Goal: Transaction & Acquisition: Purchase product/service

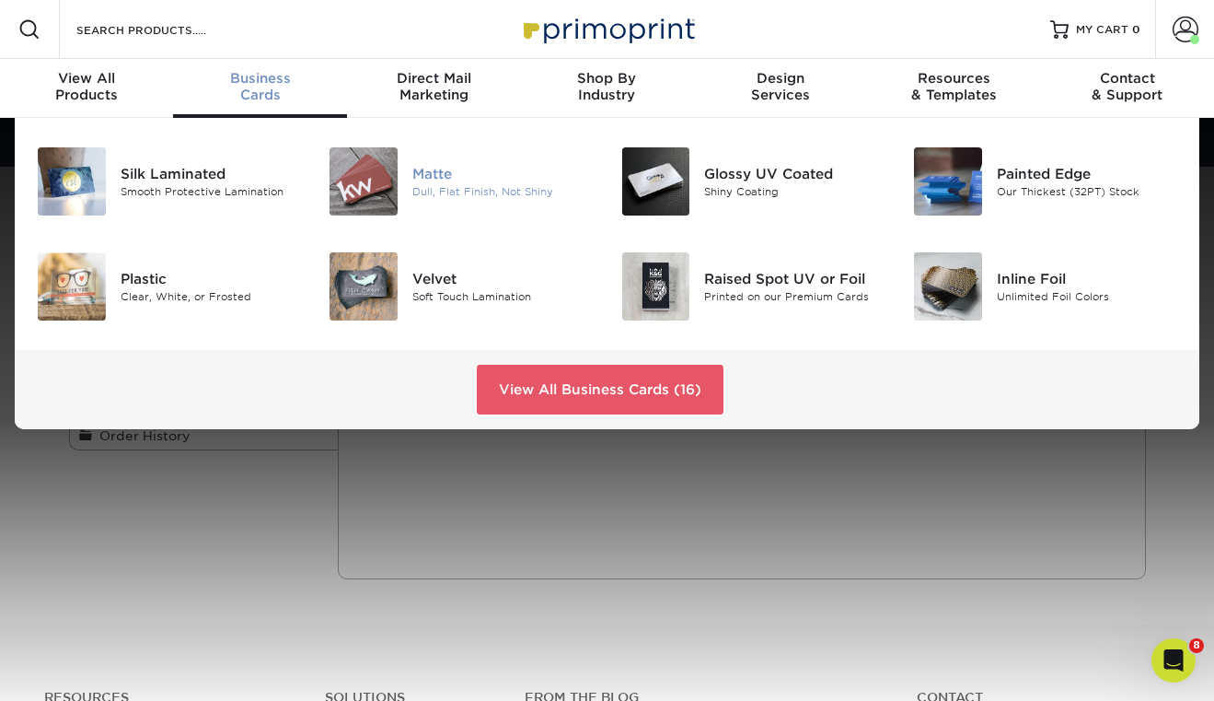
click at [348, 172] on img at bounding box center [364, 181] width 68 height 68
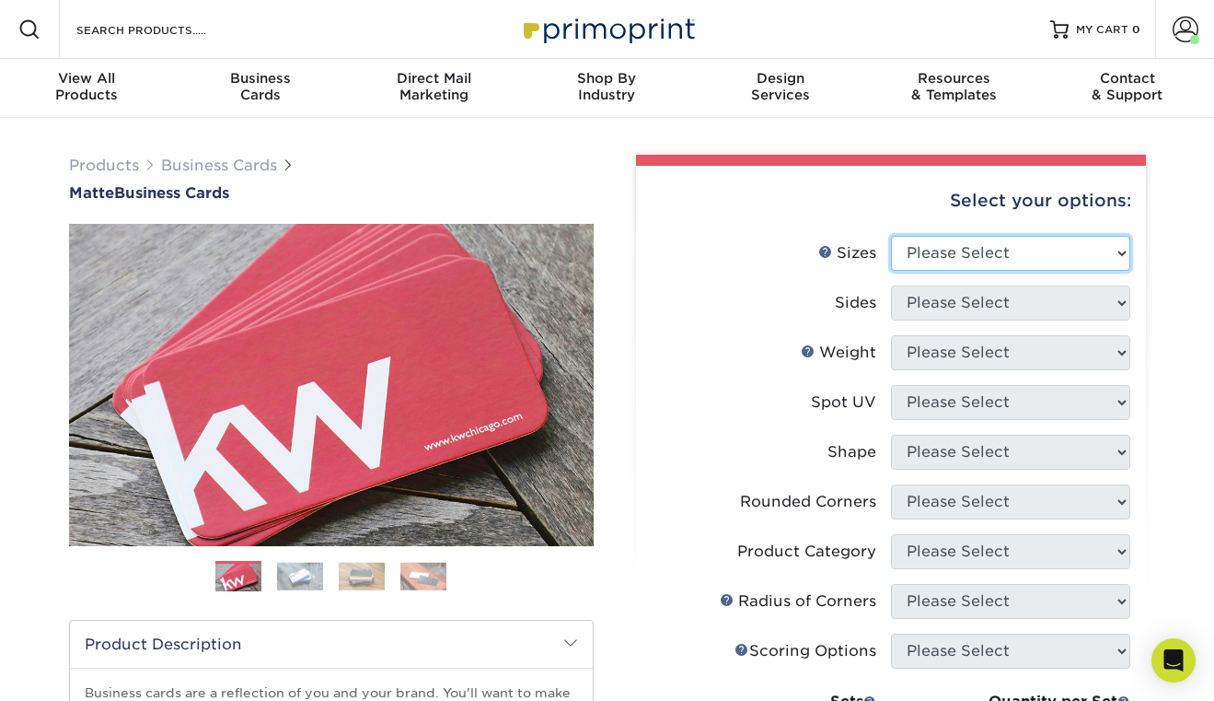
click at [966, 242] on select "Please Select 1.5" x 3.5" - Mini 1.75" x 3.5" - Mini 2" x 2" - Square 2" x 3" -…" at bounding box center [1010, 253] width 239 height 35
select select "2.00x3.50"
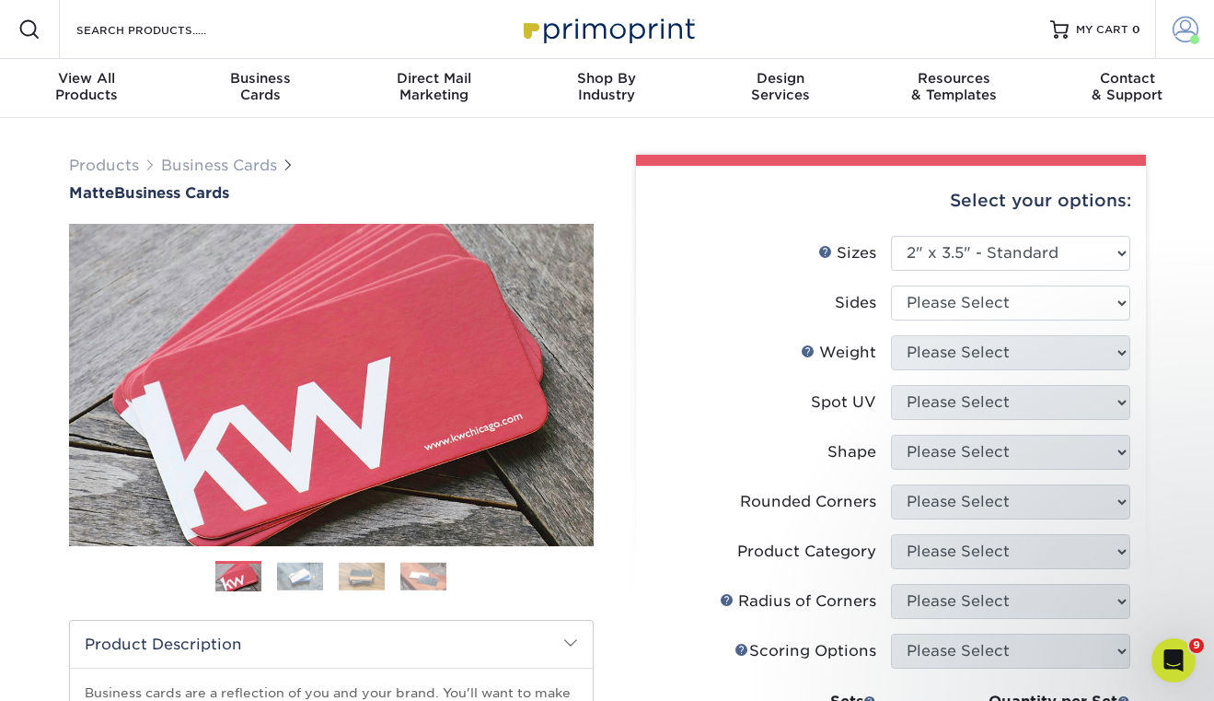
click at [1184, 32] on span at bounding box center [1186, 30] width 26 height 26
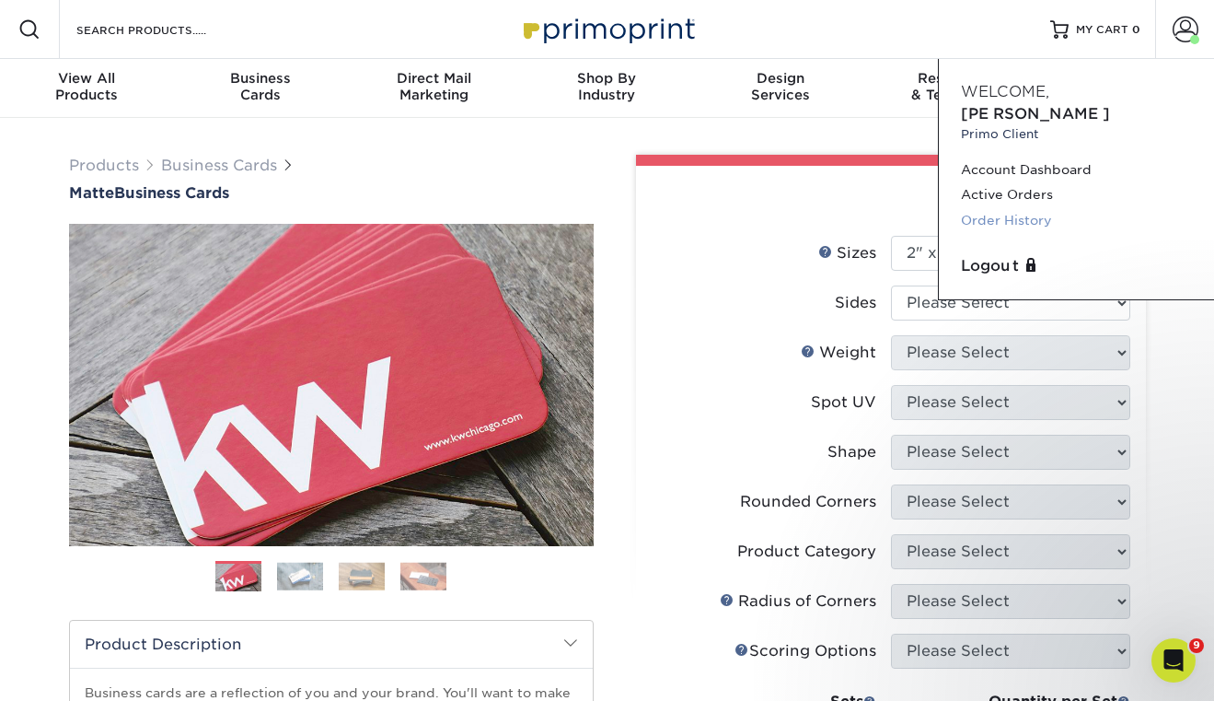
click at [1024, 208] on link "Order History" at bounding box center [1076, 220] width 231 height 25
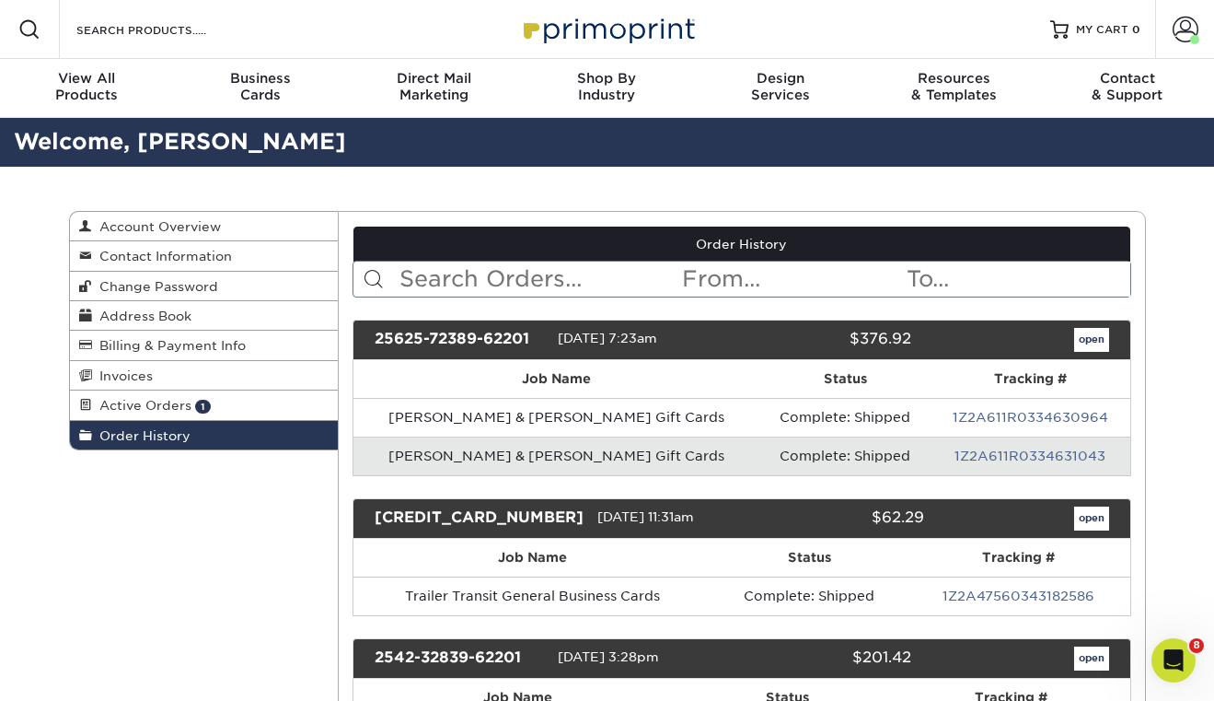
click at [553, 289] on input "text" at bounding box center [539, 278] width 283 height 35
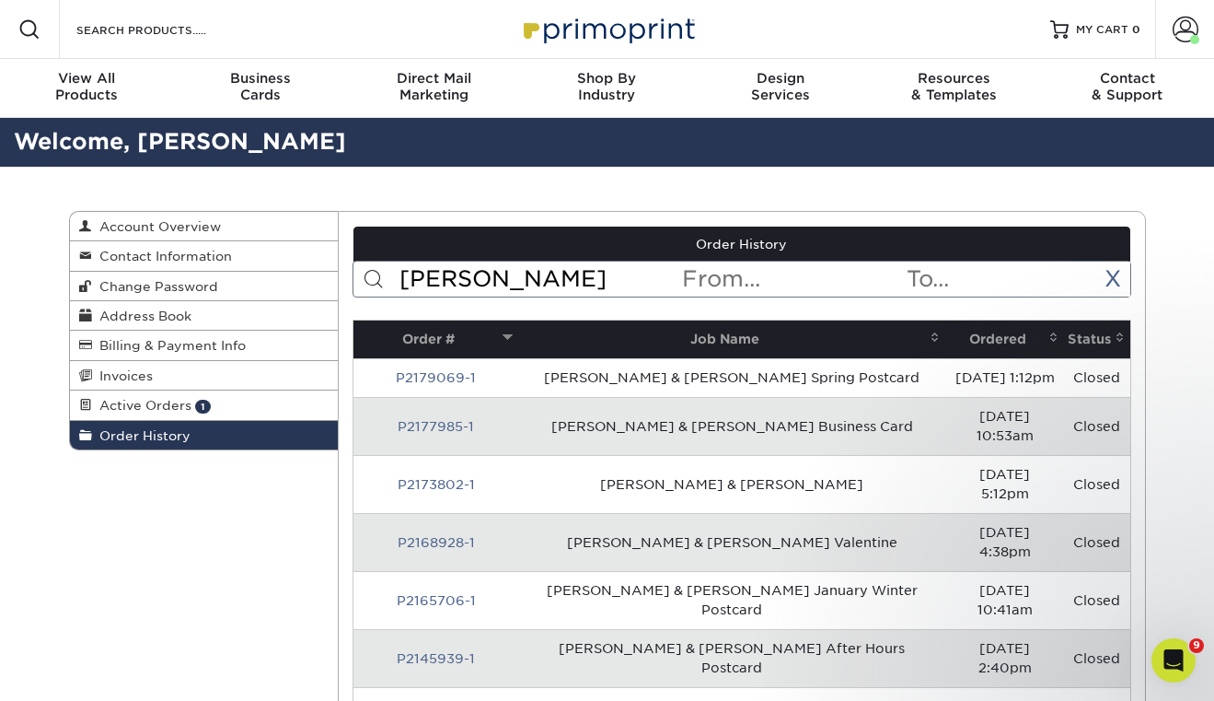
type input "Heinold"
click at [1049, 343] on span at bounding box center [1054, 337] width 15 height 15
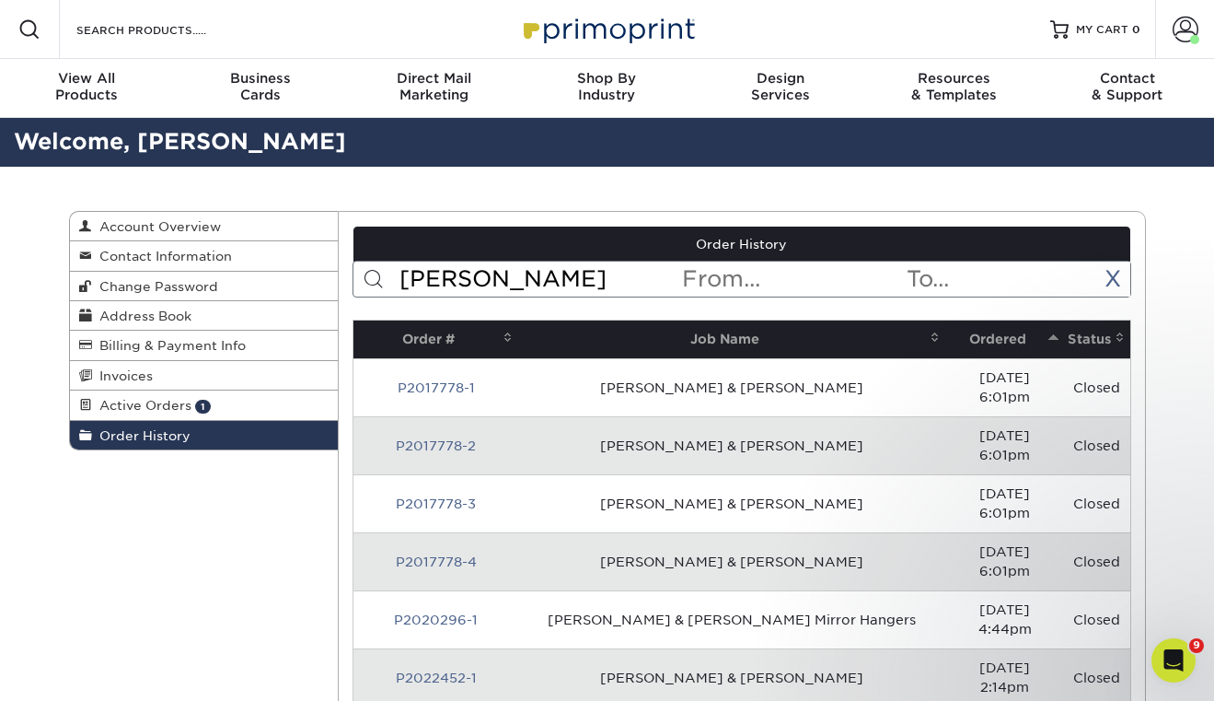
click at [1049, 336] on span at bounding box center [1054, 337] width 15 height 15
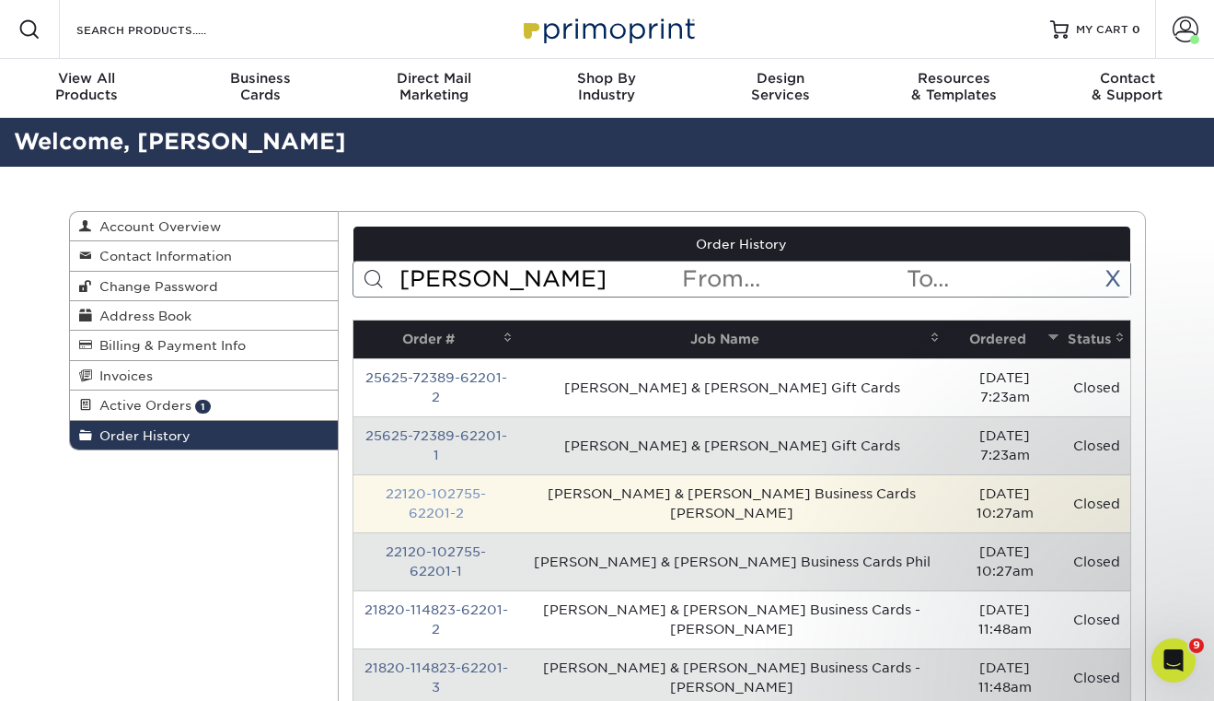
click at [486, 486] on link "22120-102755-62201-2" at bounding box center [436, 503] width 100 height 34
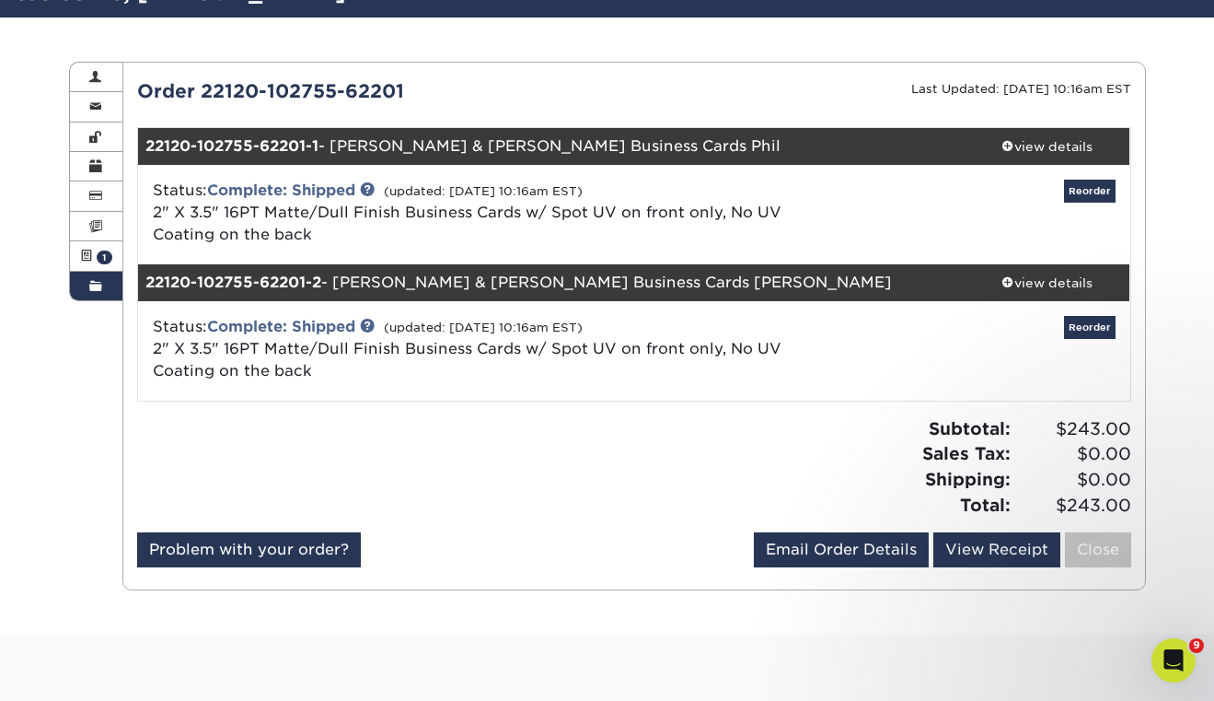
scroll to position [158, 0]
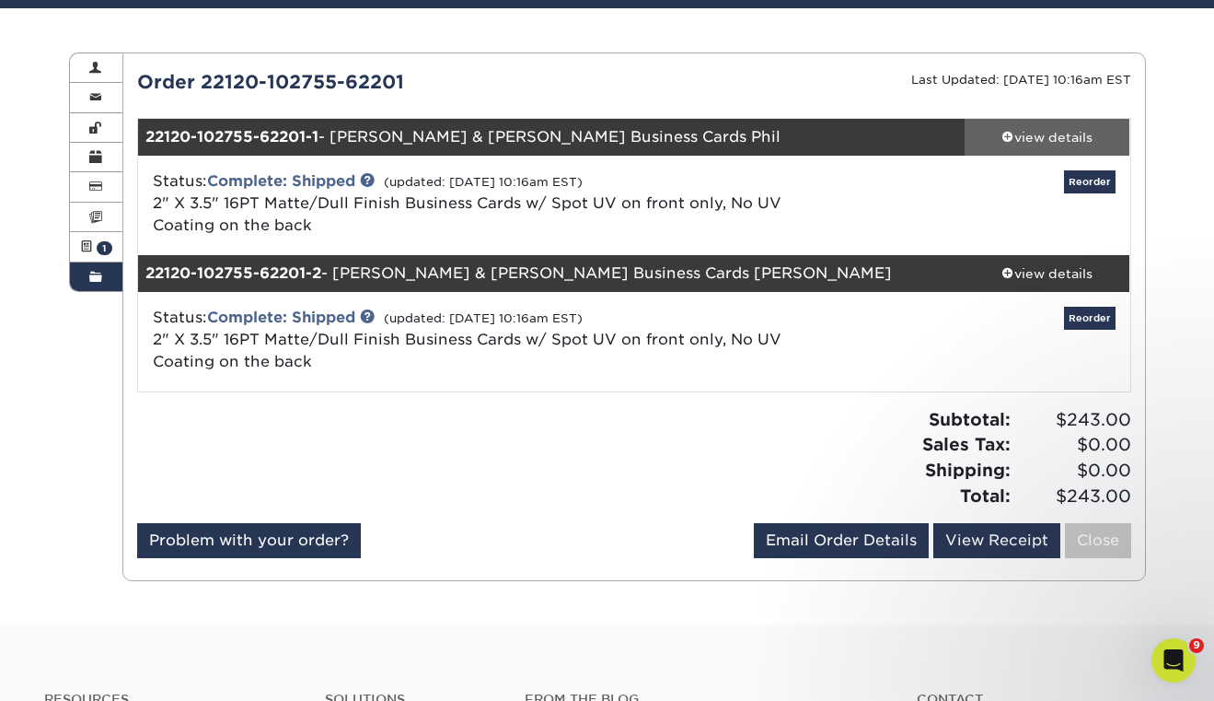
click at [1019, 134] on div "view details" at bounding box center [1048, 137] width 166 height 18
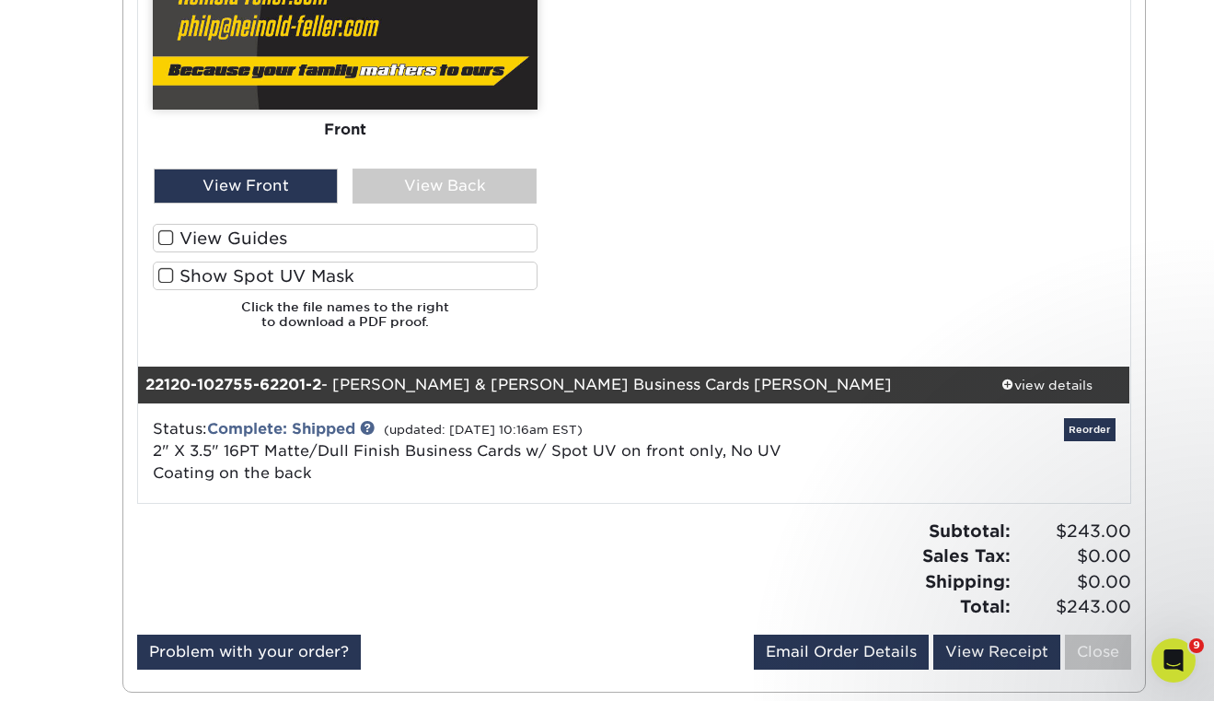
scroll to position [1372, 0]
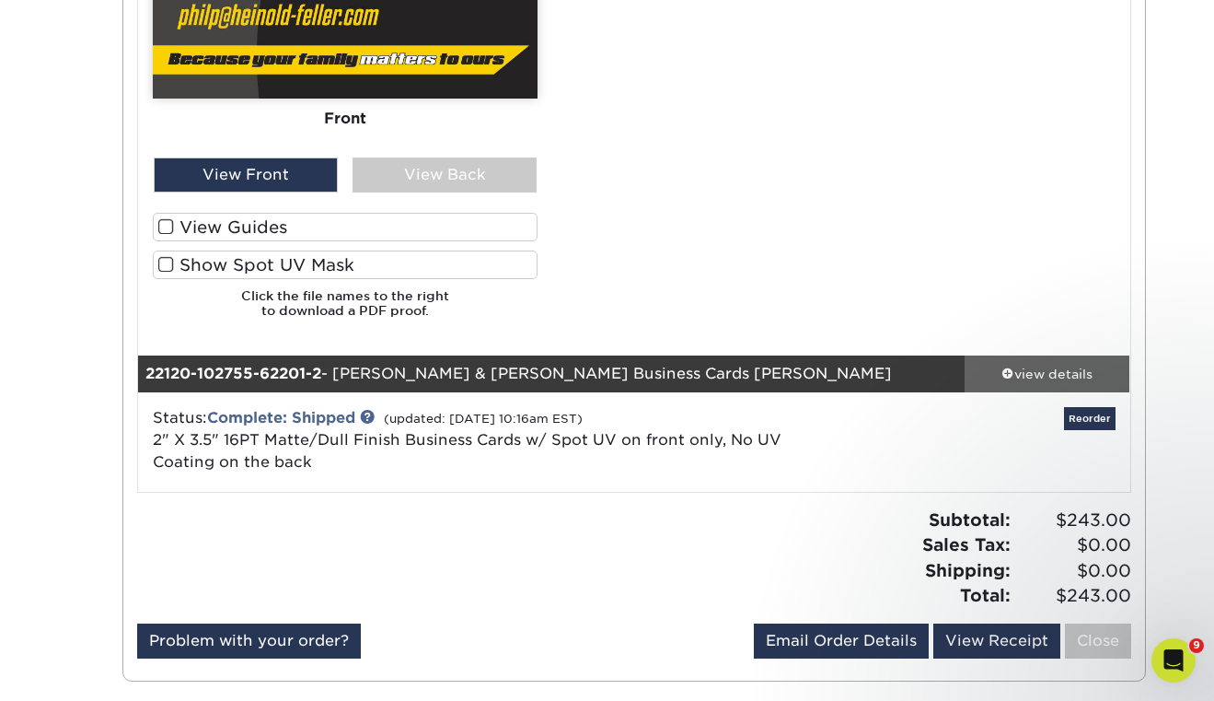
click at [1060, 369] on div "view details" at bounding box center [1048, 373] width 166 height 18
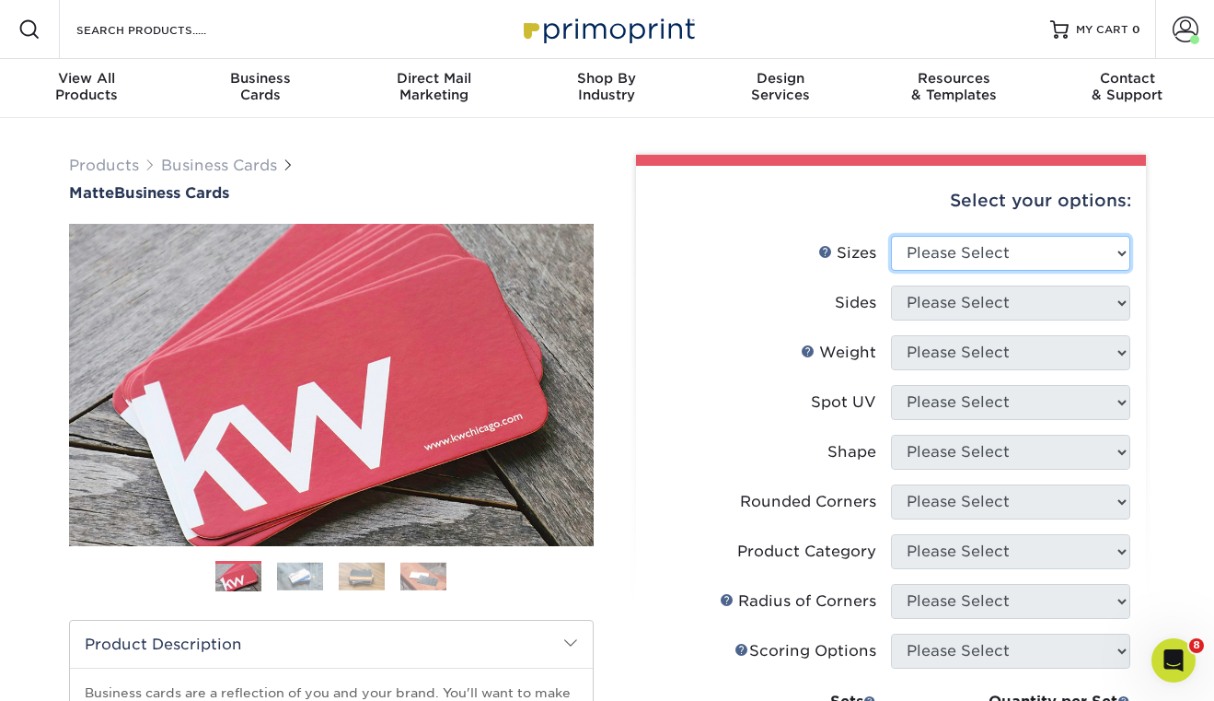
click at [956, 247] on select "Please Select 1.5" x 3.5" - Mini 1.75" x 3.5" - Mini 2" x 2" - Square 2" x 3" -…" at bounding box center [1010, 253] width 239 height 35
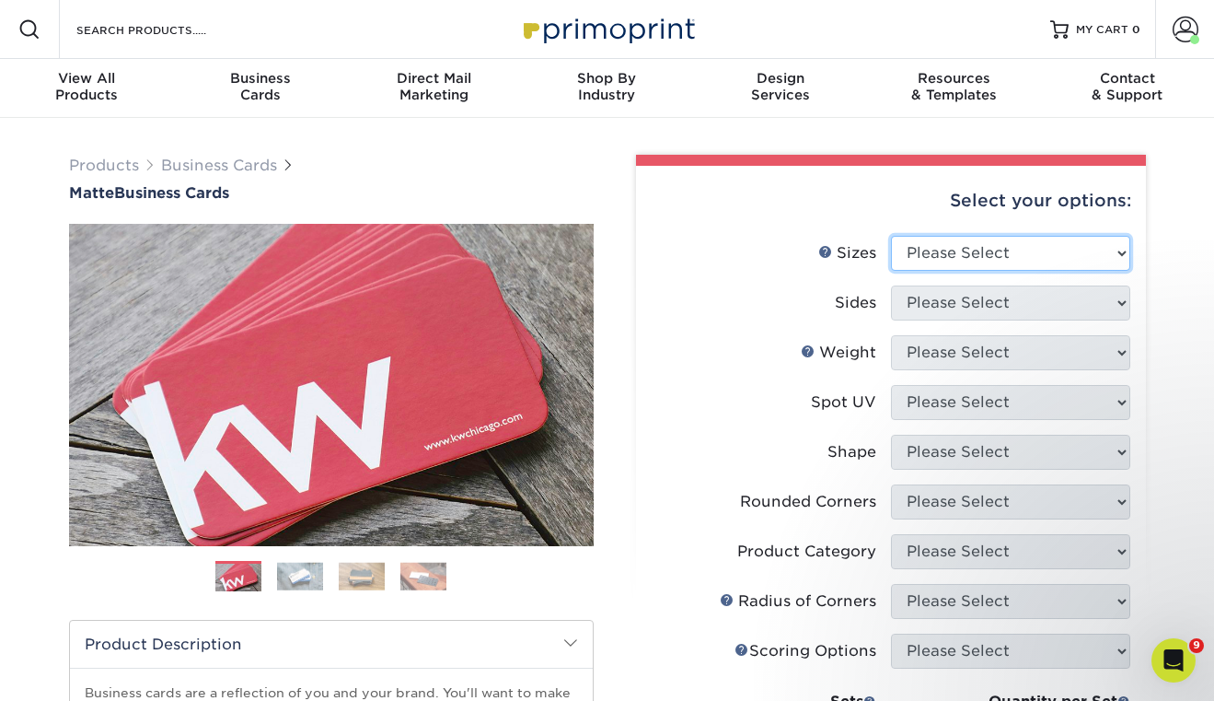
select select "2.00x3.50"
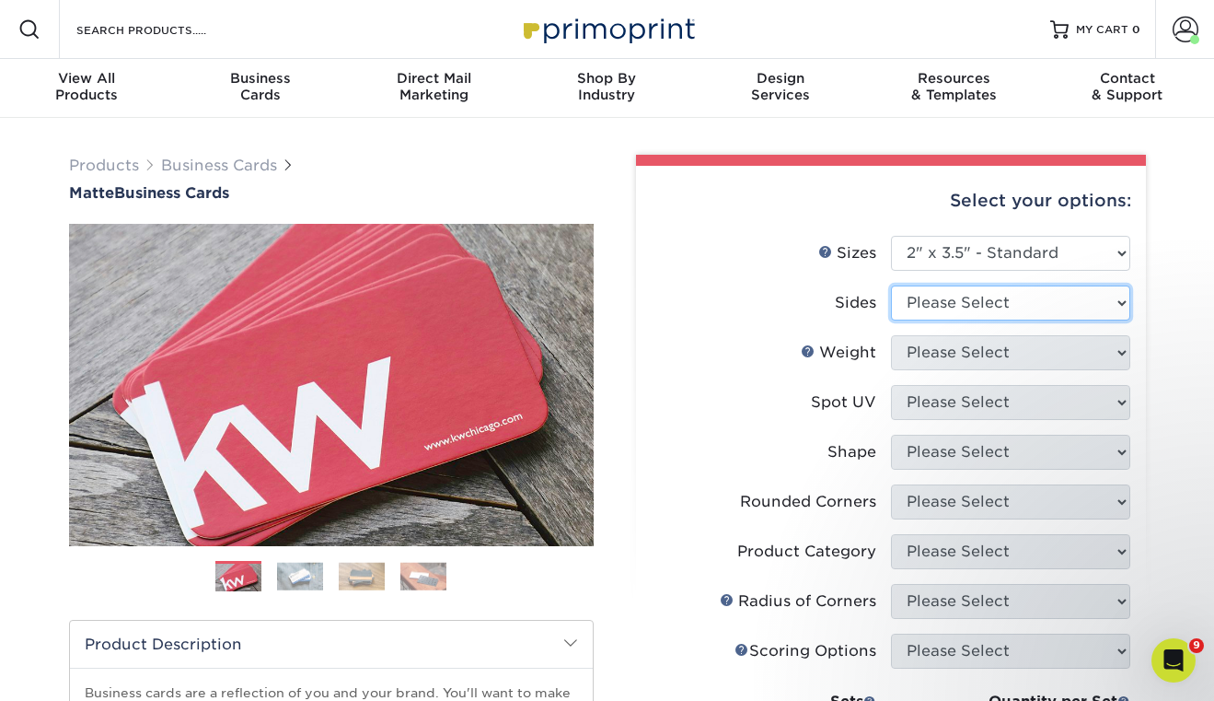
click at [979, 294] on select "Please Select Print Both Sides Print Front Only" at bounding box center [1010, 302] width 239 height 35
select select "32d3c223-f82c-492b-b915-ba065a00862f"
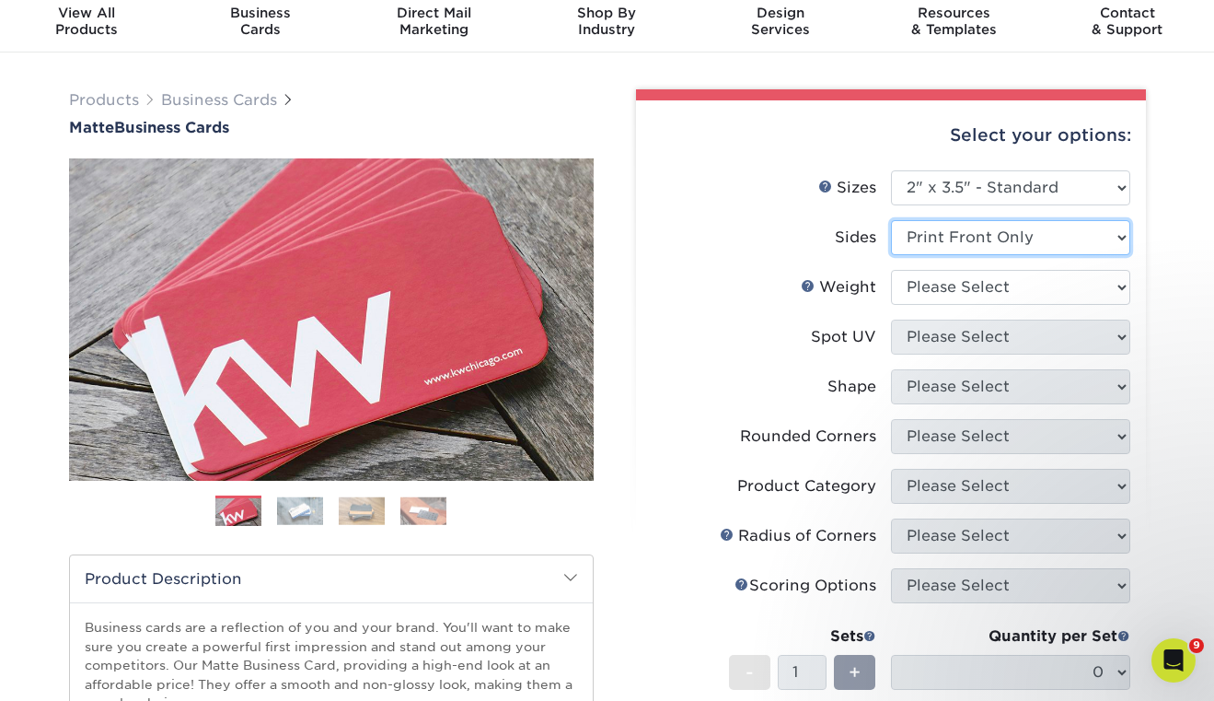
scroll to position [69, 0]
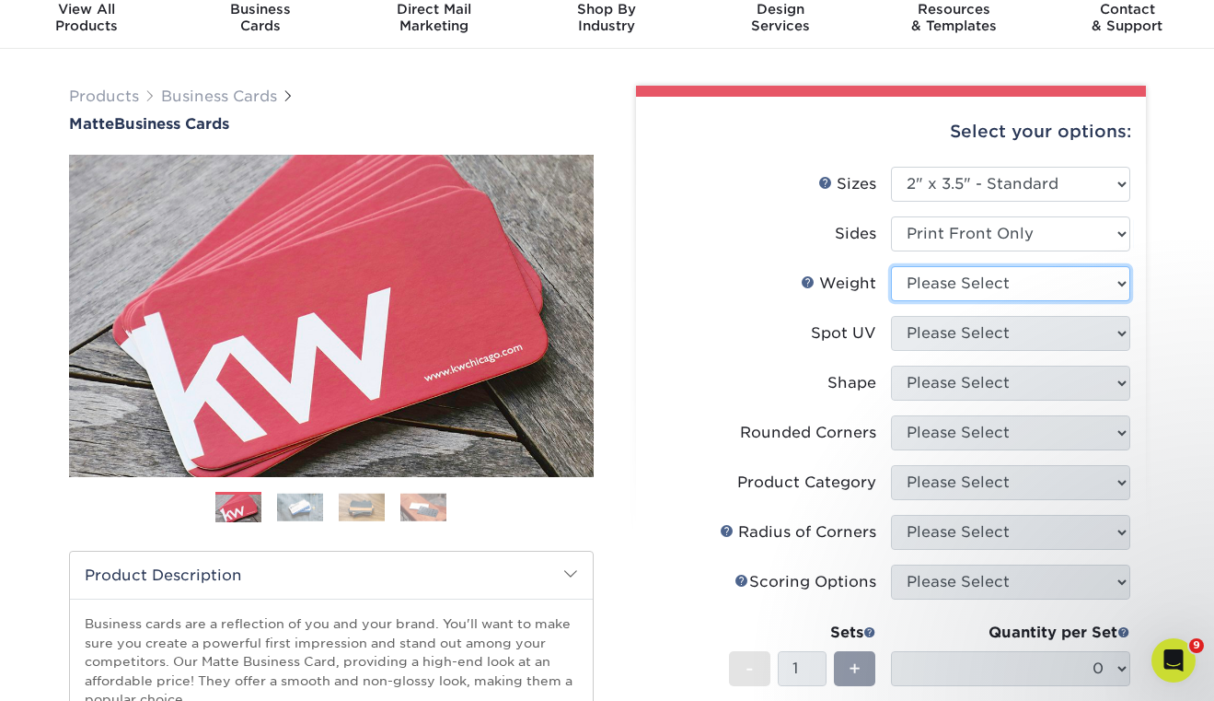
click at [951, 279] on select "Please Select 16PT 14PT" at bounding box center [1010, 283] width 239 height 35
select select "16PT"
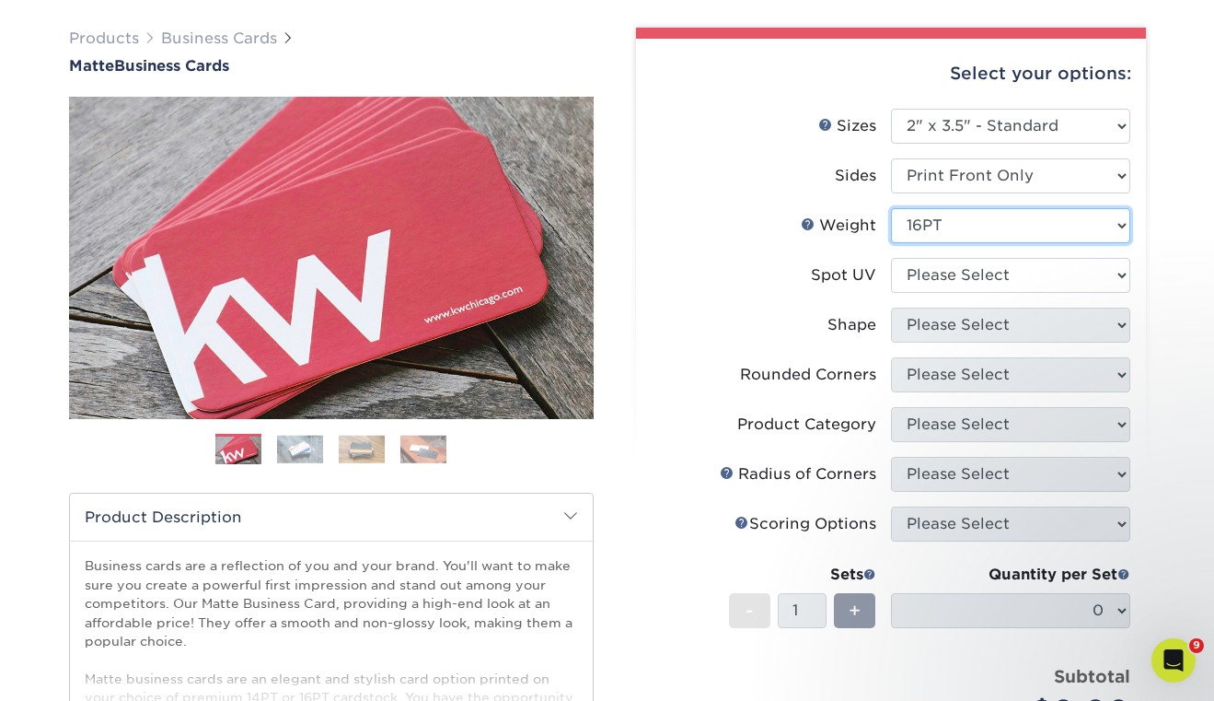
scroll to position [144, 0]
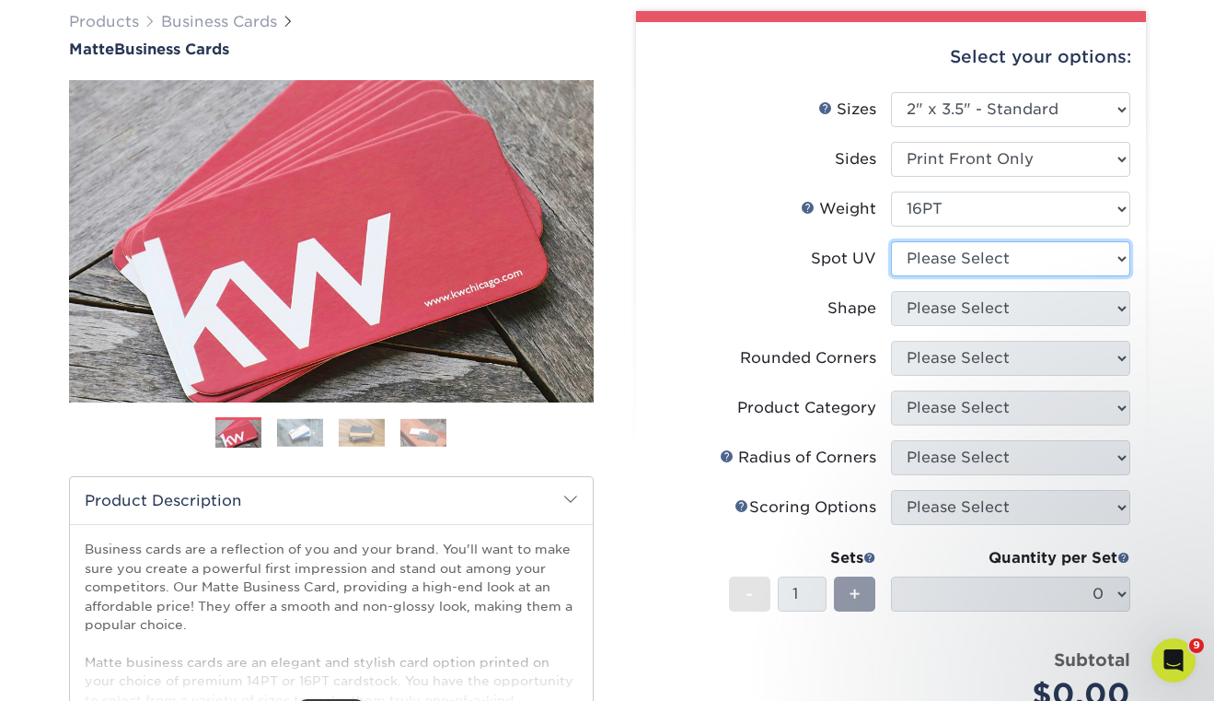
click at [960, 256] on select "Please Select No Spot UV Front Only" at bounding box center [1010, 258] width 239 height 35
select select "1"
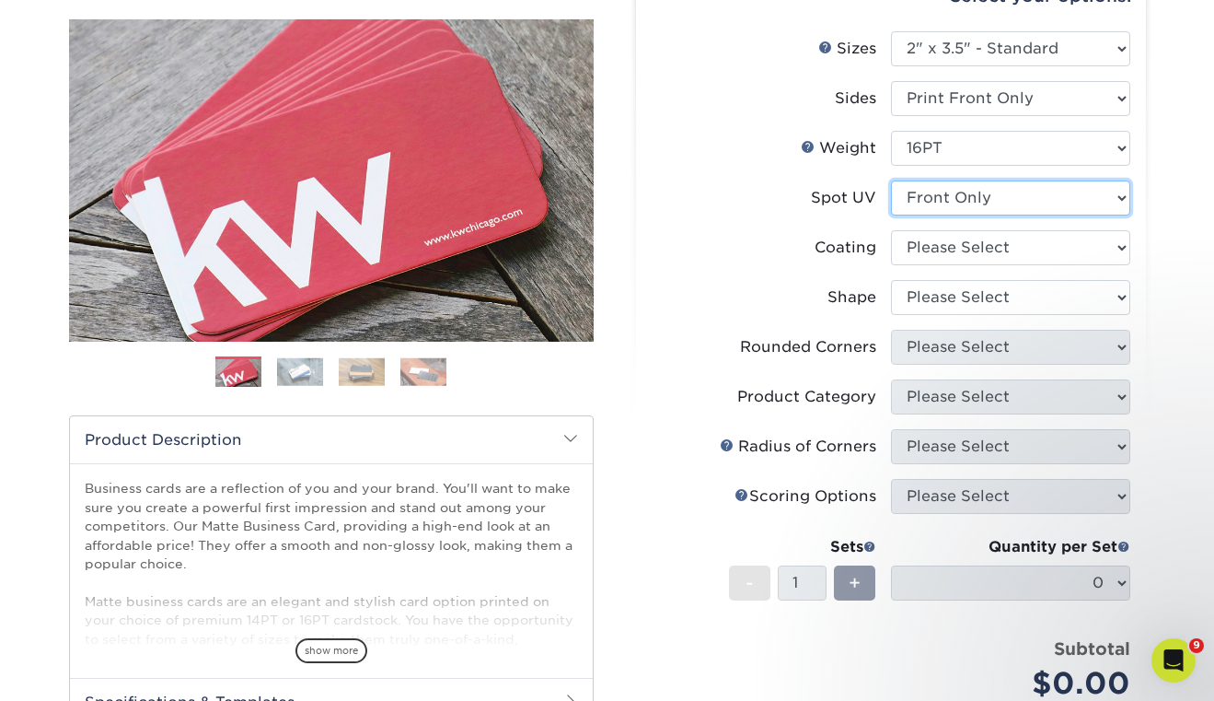
scroll to position [212, 0]
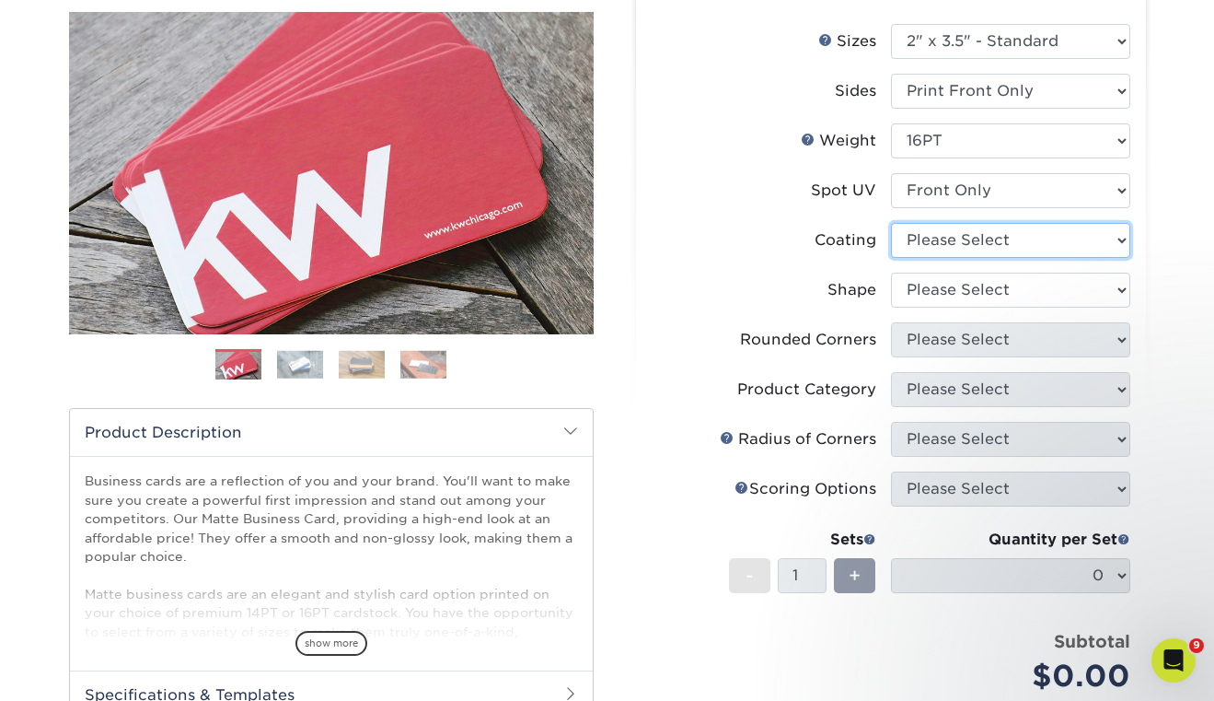
click at [937, 231] on select at bounding box center [1010, 240] width 239 height 35
select select "121bb7b5-3b4d-429f-bd8d-bbf80e953313"
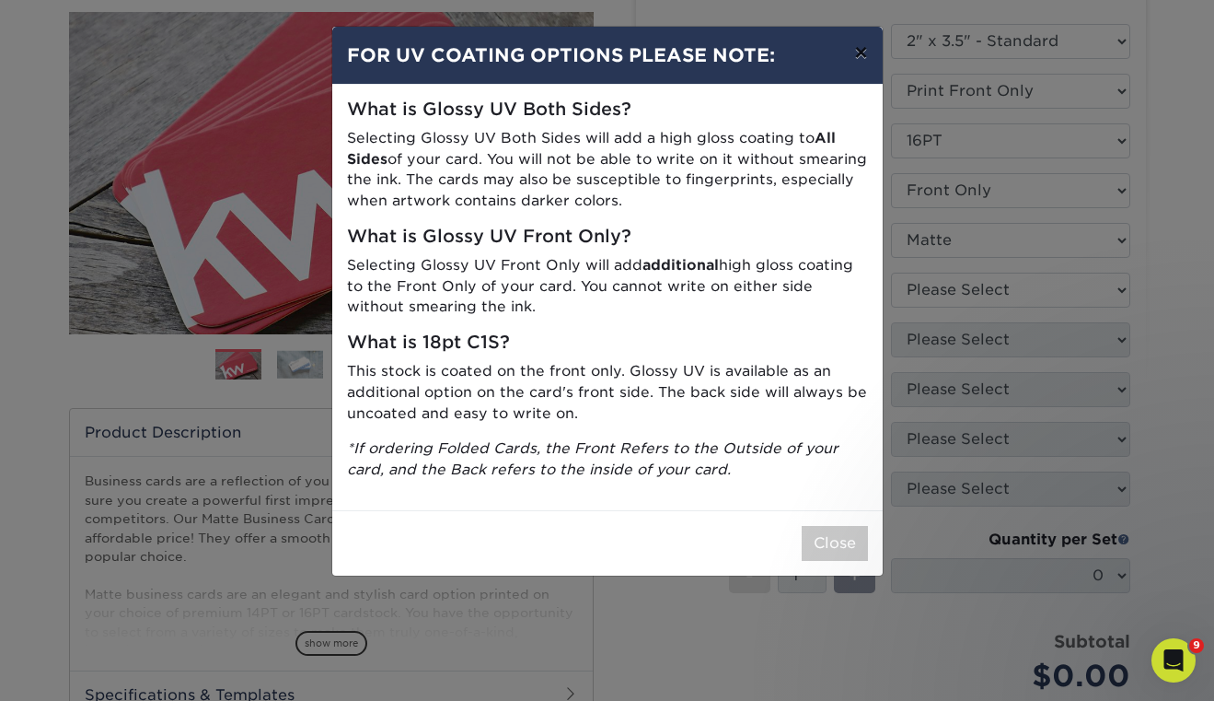
click at [867, 69] on button "×" at bounding box center [861, 53] width 42 height 52
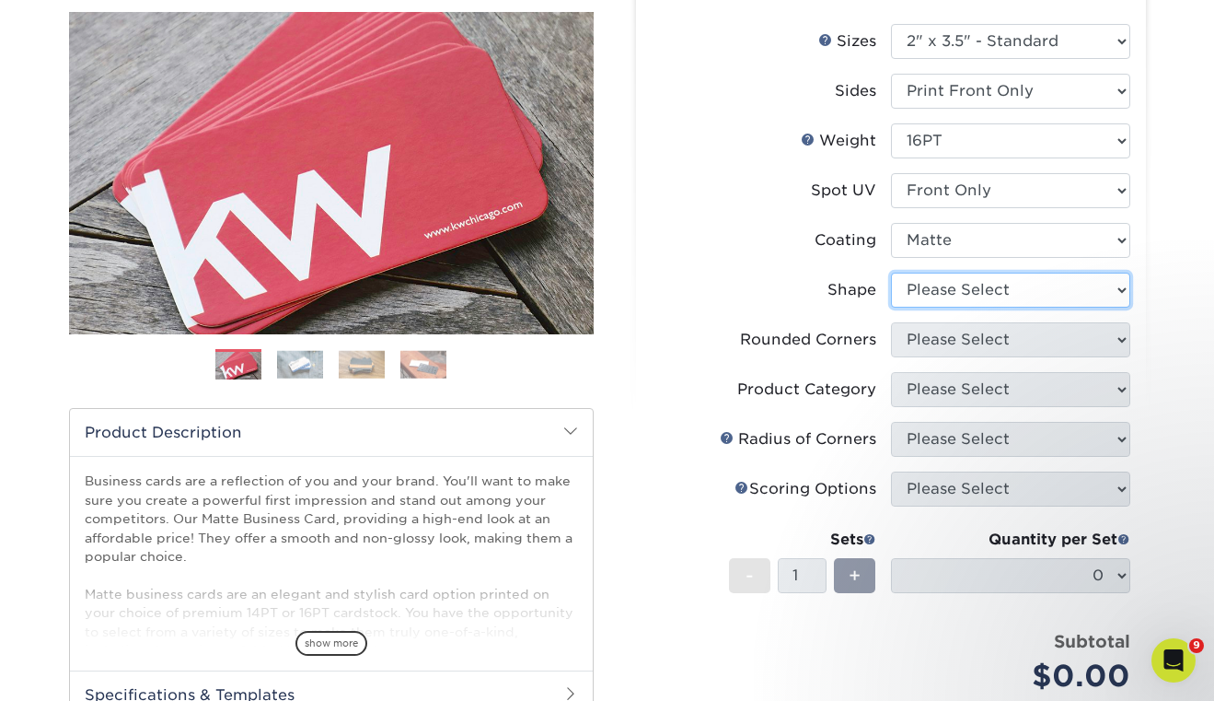
click at [950, 287] on select "Please Select Standard" at bounding box center [1010, 289] width 239 height 35
select select "standard"
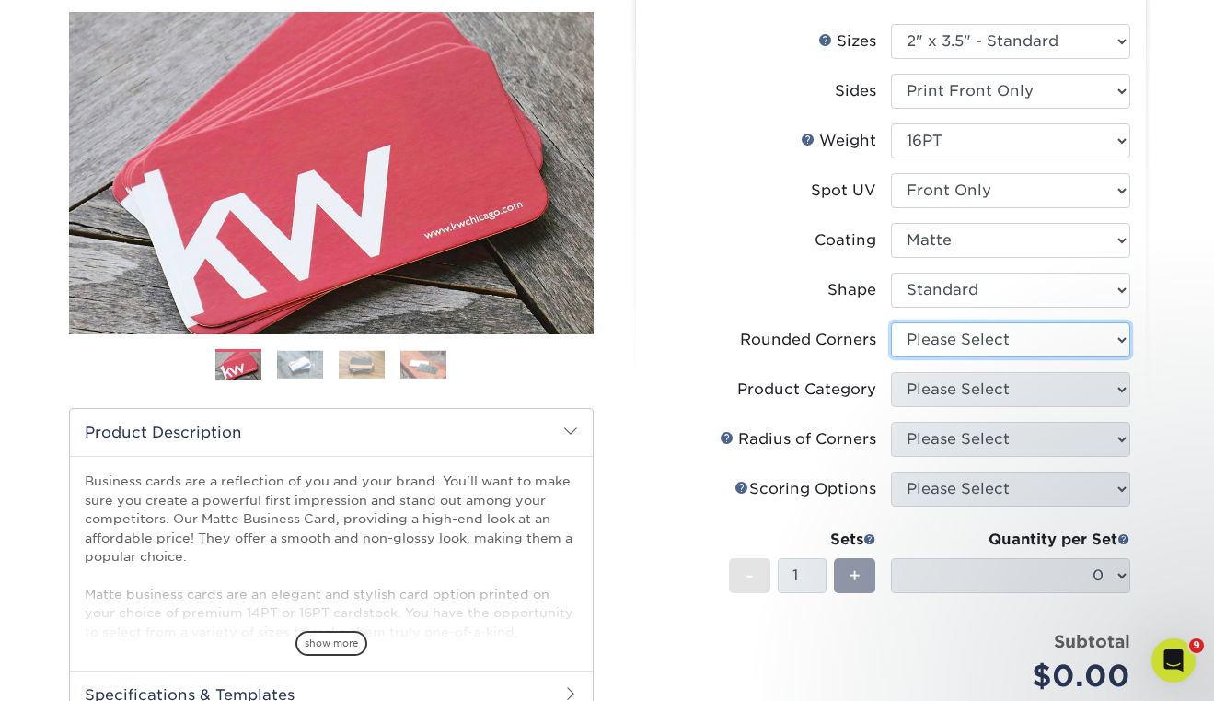
click at [939, 346] on select "Please Select Yes - Round 2 Corners Yes - Round 4 Corners No" at bounding box center [1010, 339] width 239 height 35
select select "0"
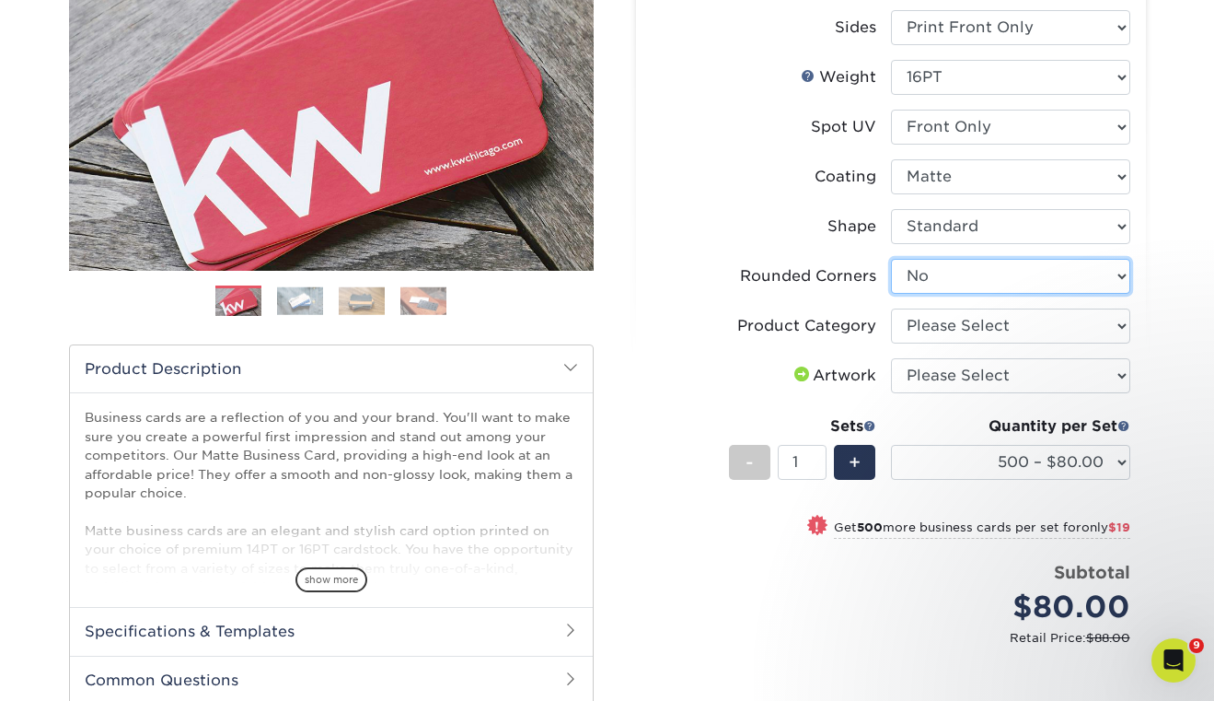
scroll to position [282, 0]
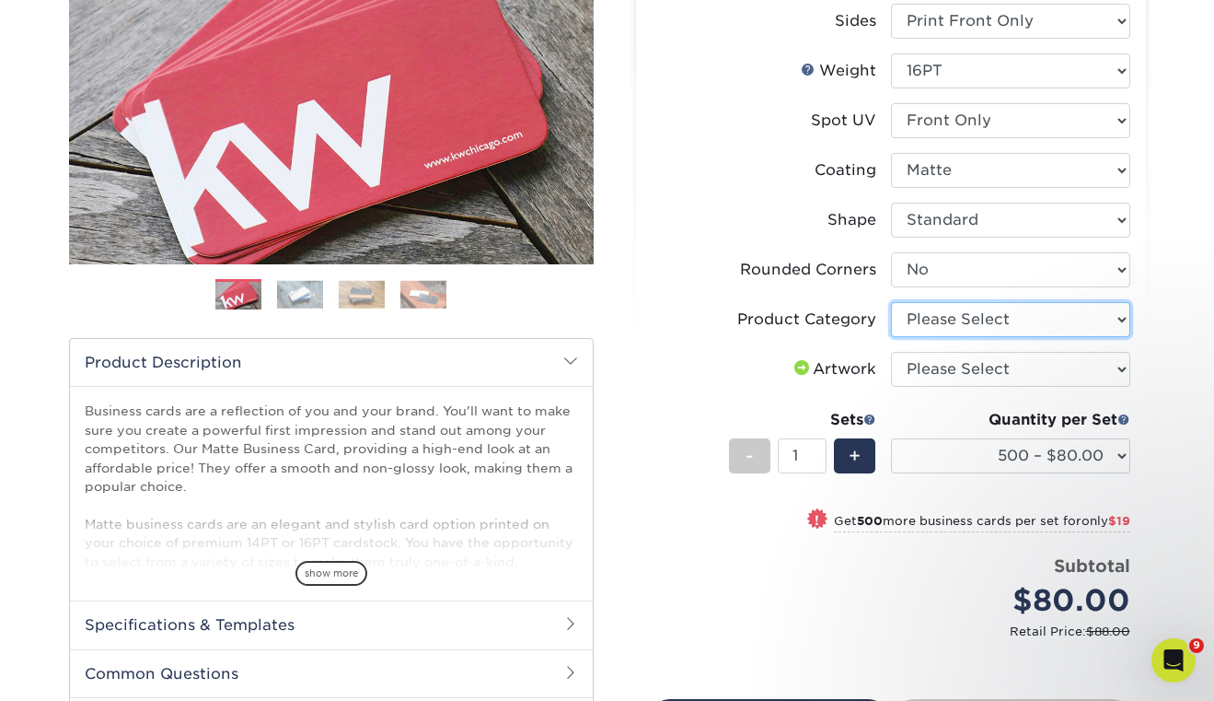
click at [913, 307] on select "Please Select Business Cards" at bounding box center [1010, 319] width 239 height 35
select select "3b5148f1-0588-4f88-a218-97bcfdce65c1"
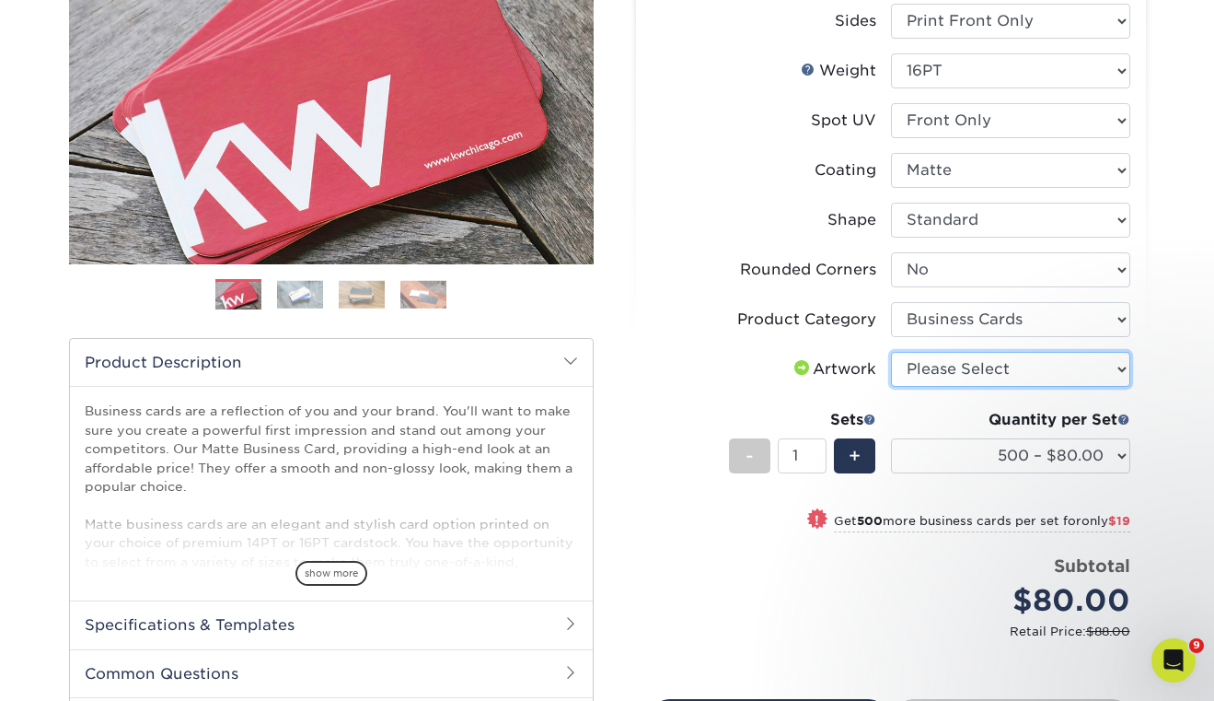
click at [944, 368] on select "Please Select I will upload files I need a design - $100" at bounding box center [1010, 369] width 239 height 35
select select "upload"
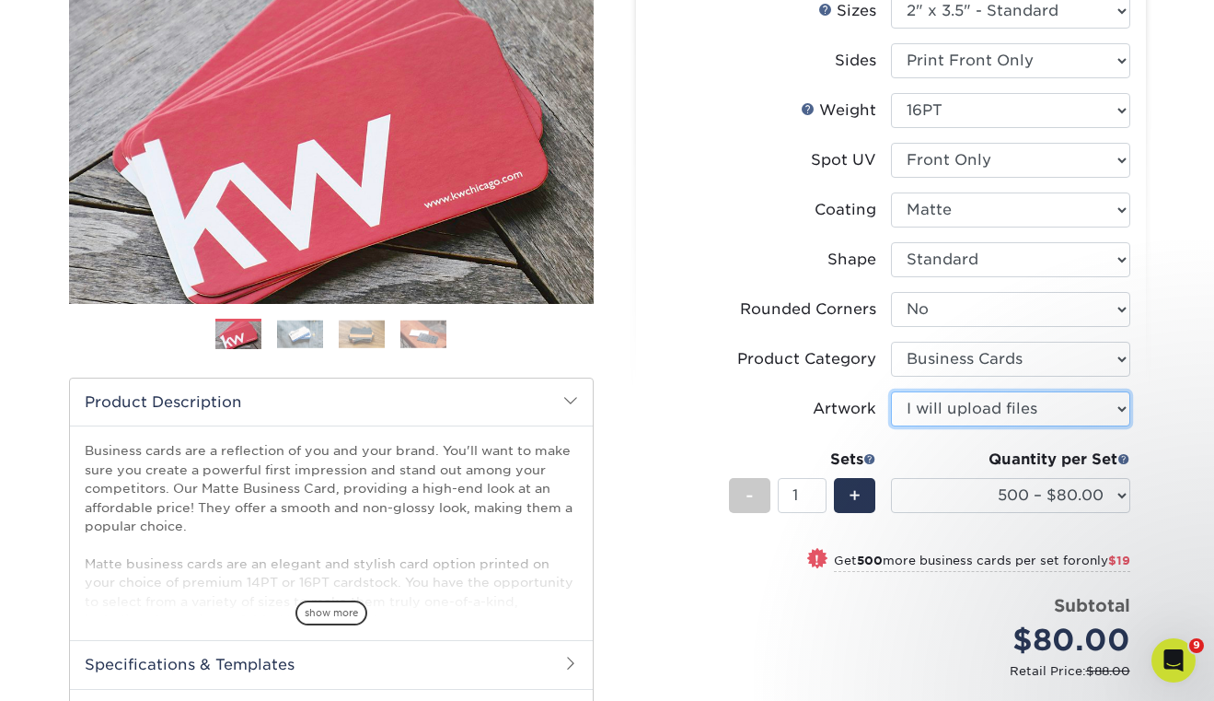
scroll to position [244, 0]
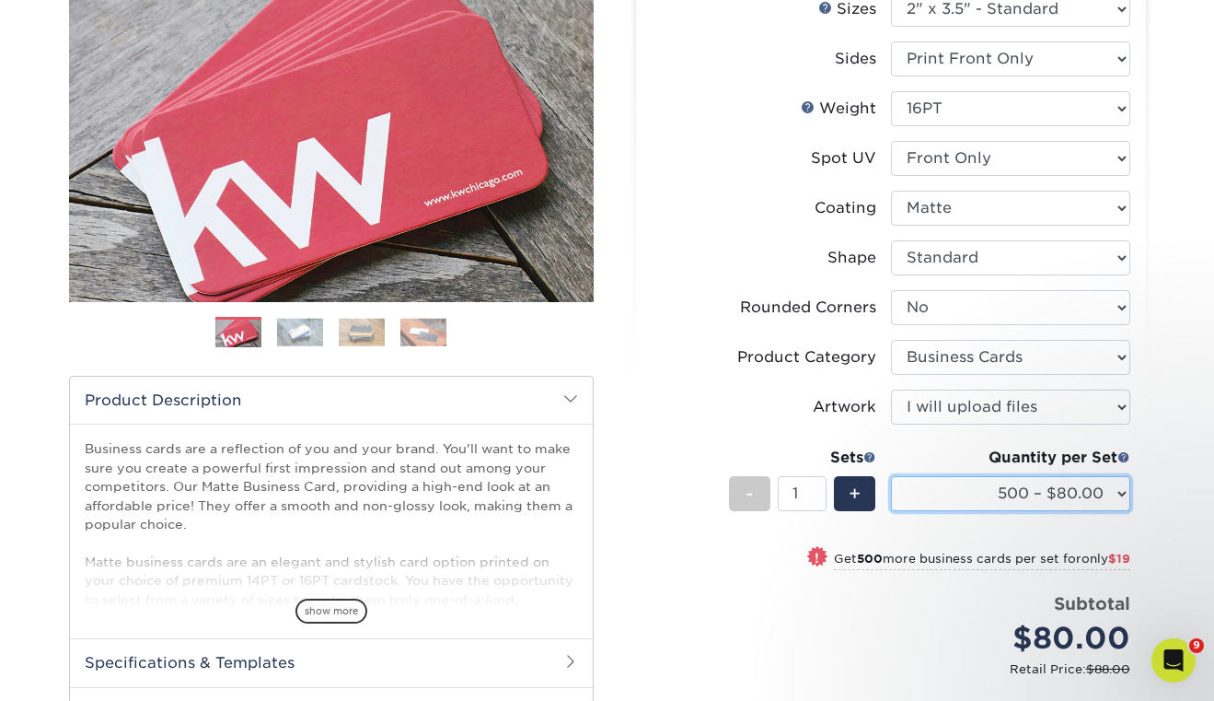
click at [991, 482] on select "500 – $80.00 1000 – $99.00 2500 – $187.00 5000 – $254.00 10000 – $558.00 15000 …" at bounding box center [1010, 493] width 239 height 35
click at [1020, 490] on select "500 – $80.00 1000 – $99.00 2500 – $187.00 5000 – $254.00 10000 – $558.00 15000 …" at bounding box center [1010, 493] width 239 height 35
